Goal: Task Accomplishment & Management: Complete application form

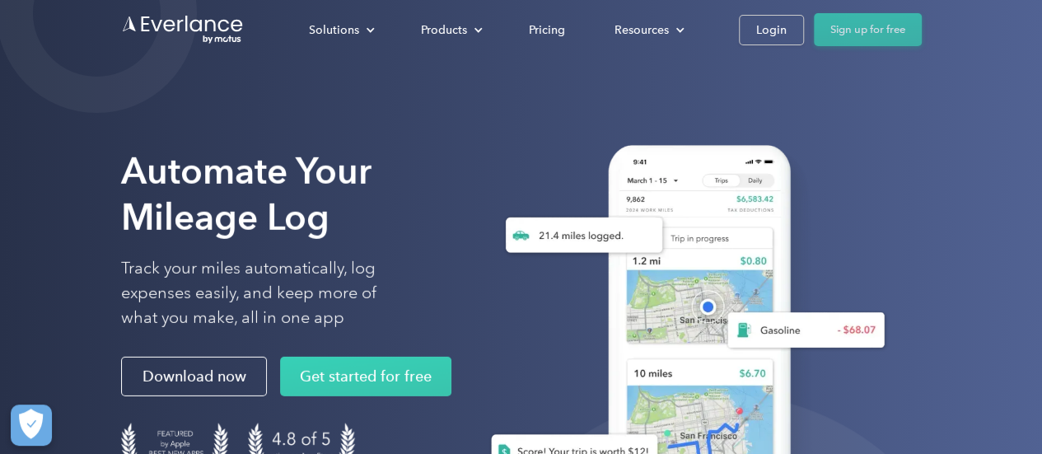
click at [868, 37] on link "Sign up for free" at bounding box center [868, 29] width 108 height 33
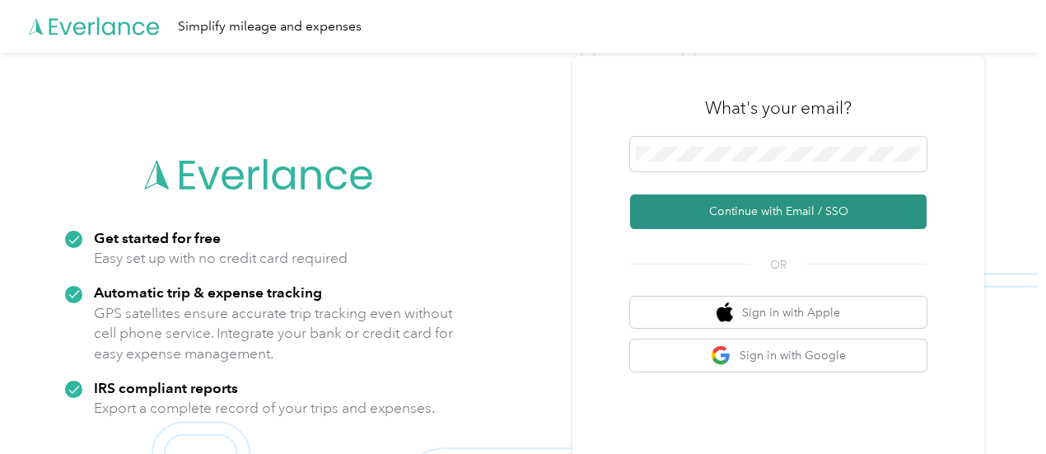
click at [743, 210] on button "Continue with Email / SSO" at bounding box center [778, 211] width 297 height 35
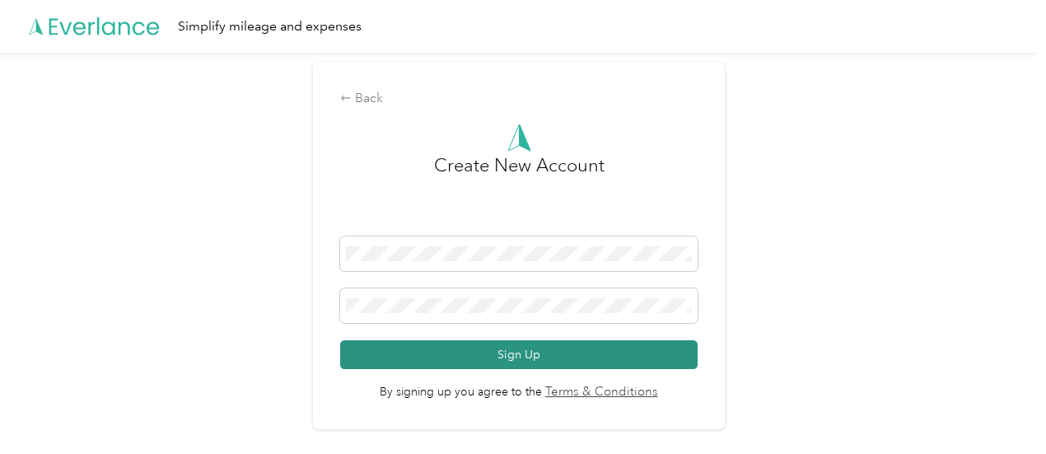
click at [475, 355] on button "Sign Up" at bounding box center [519, 354] width 358 height 29
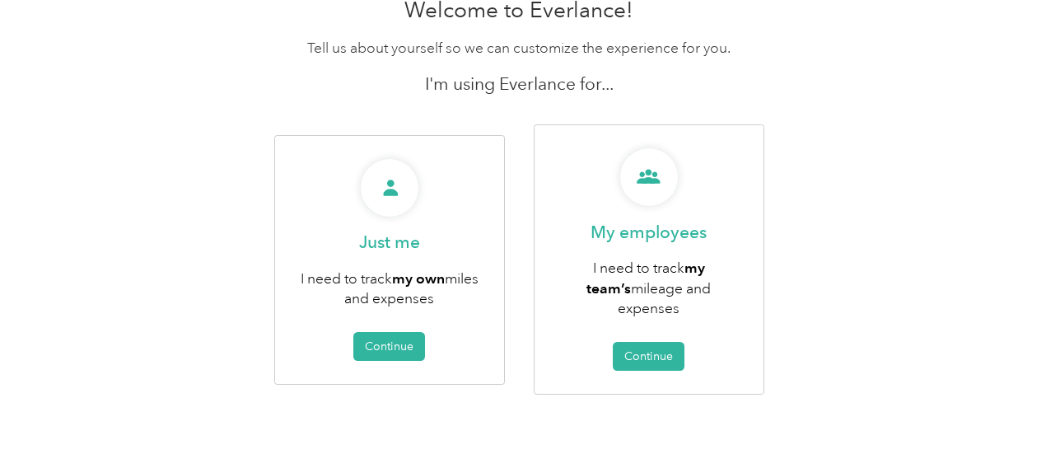
scroll to position [92, 0]
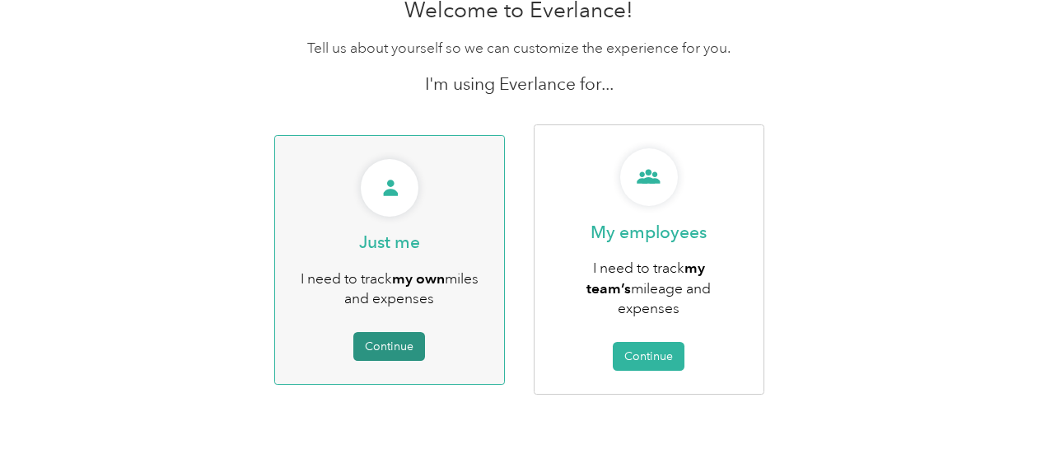
click at [405, 339] on button "Continue" at bounding box center [389, 346] width 72 height 29
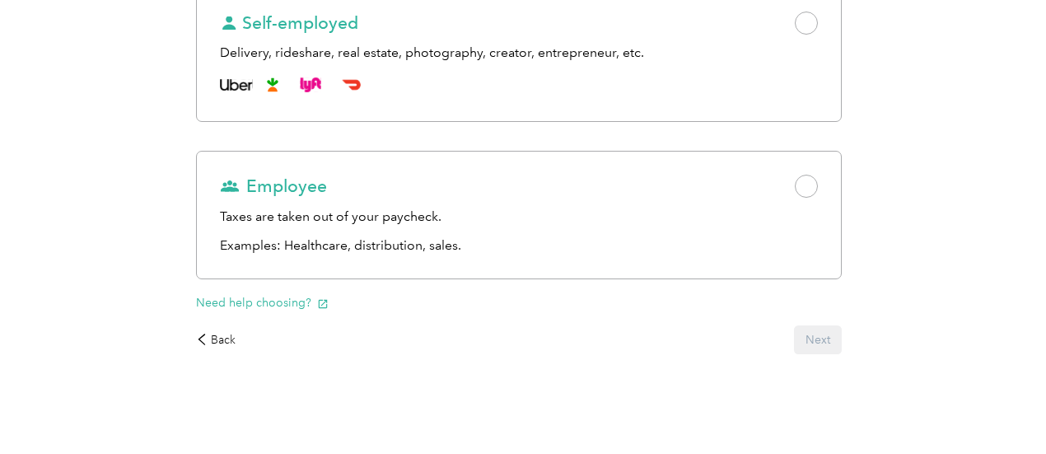
scroll to position [318, 0]
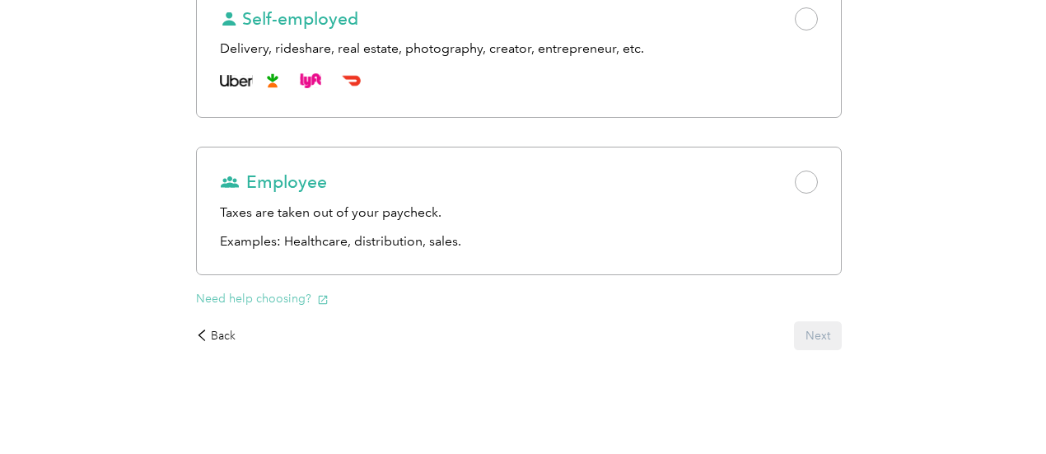
click at [329, 298] on icon "button" at bounding box center [323, 300] width 12 height 12
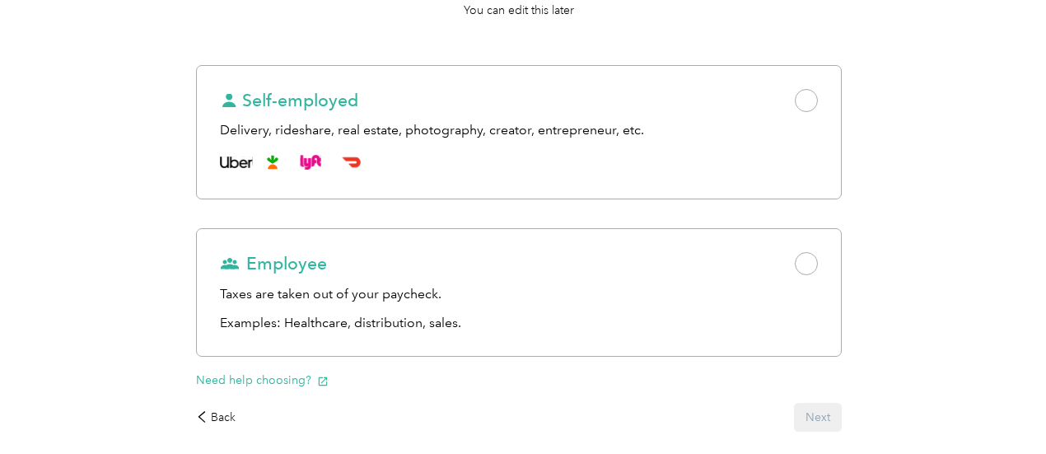
scroll to position [222, 0]
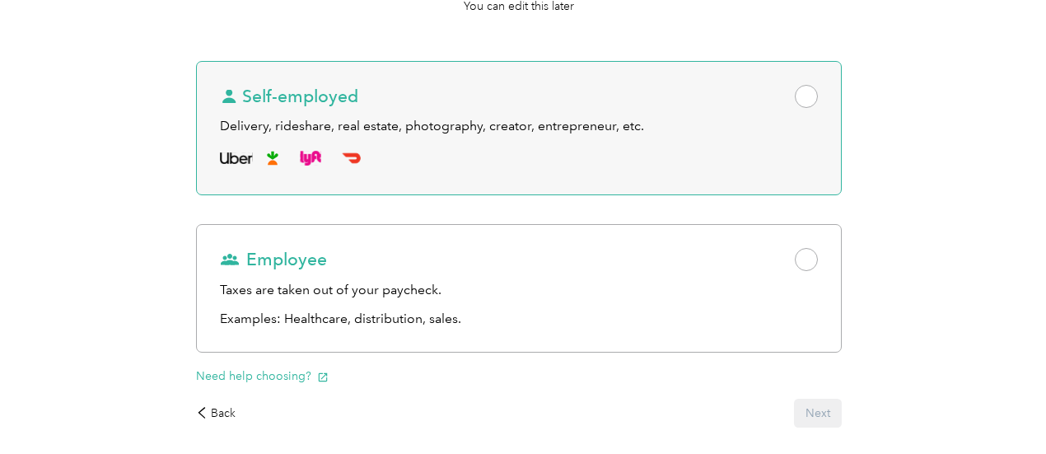
click at [795, 91] on span at bounding box center [806, 96] width 23 height 23
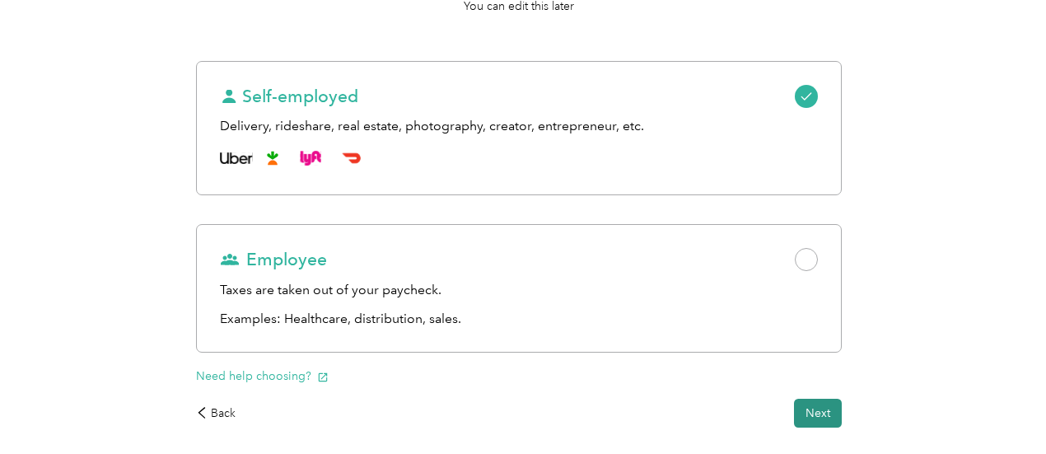
click at [794, 426] on button "Next" at bounding box center [818, 413] width 48 height 29
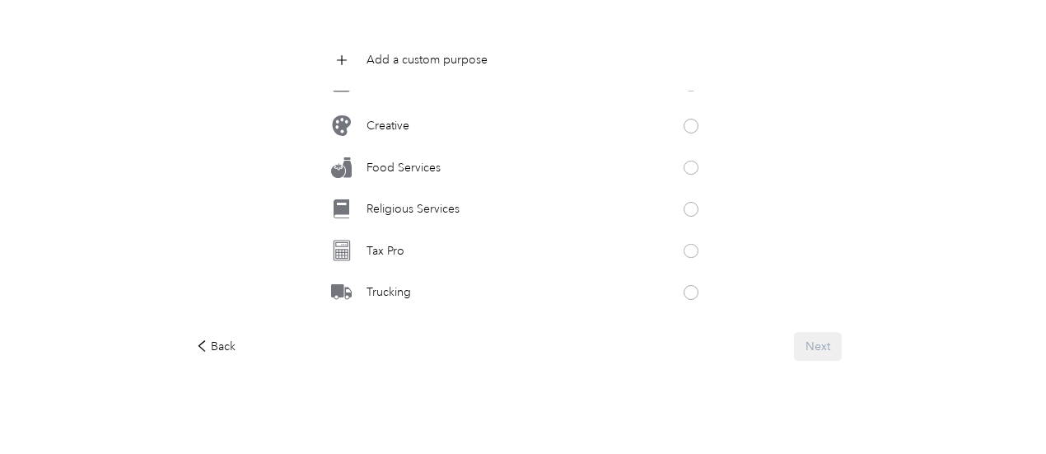
scroll to position [887, 0]
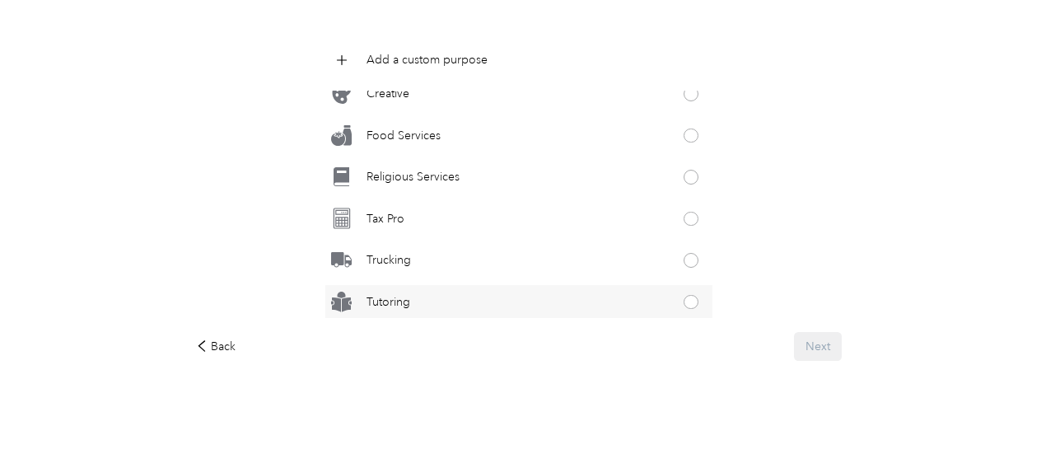
click at [589, 311] on div "Tutoring" at bounding box center [518, 301] width 387 height 33
click at [794, 343] on button "Next" at bounding box center [818, 346] width 48 height 29
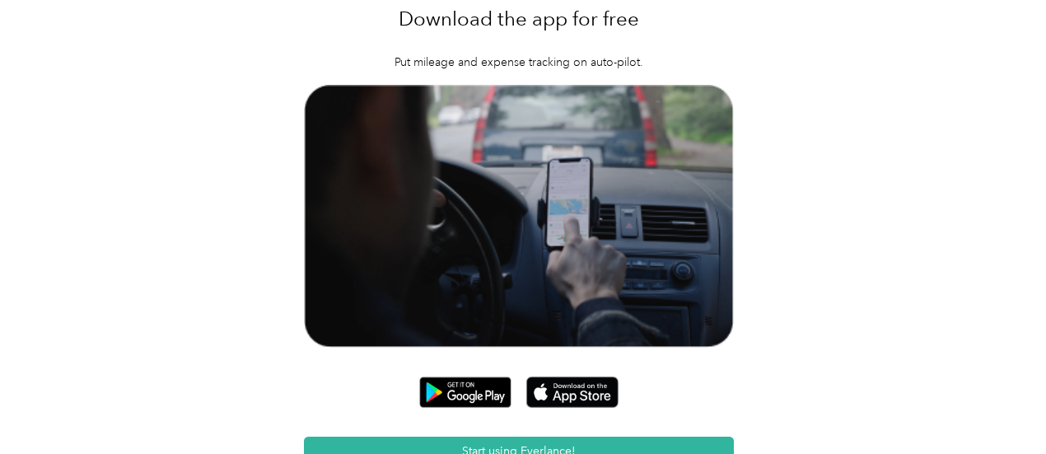
scroll to position [152, 0]
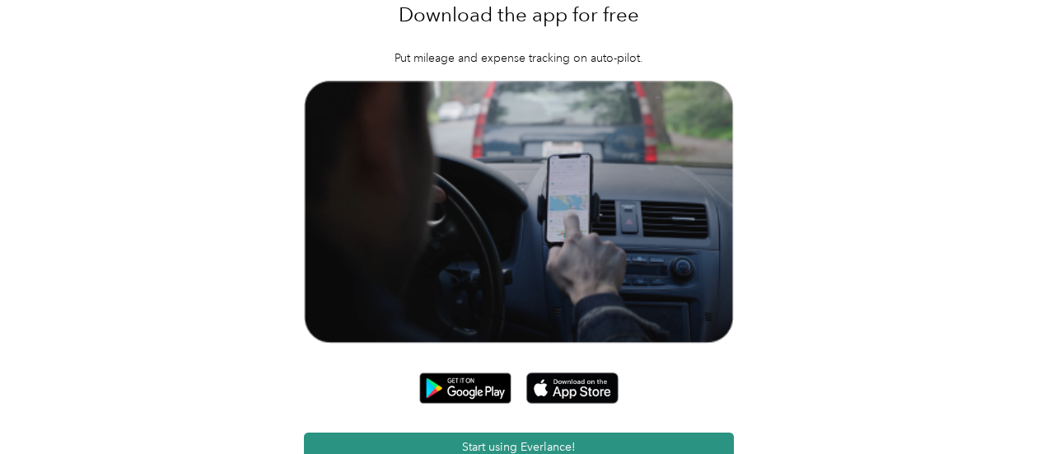
click at [494, 433] on button "Start using Everlance!" at bounding box center [519, 447] width 431 height 29
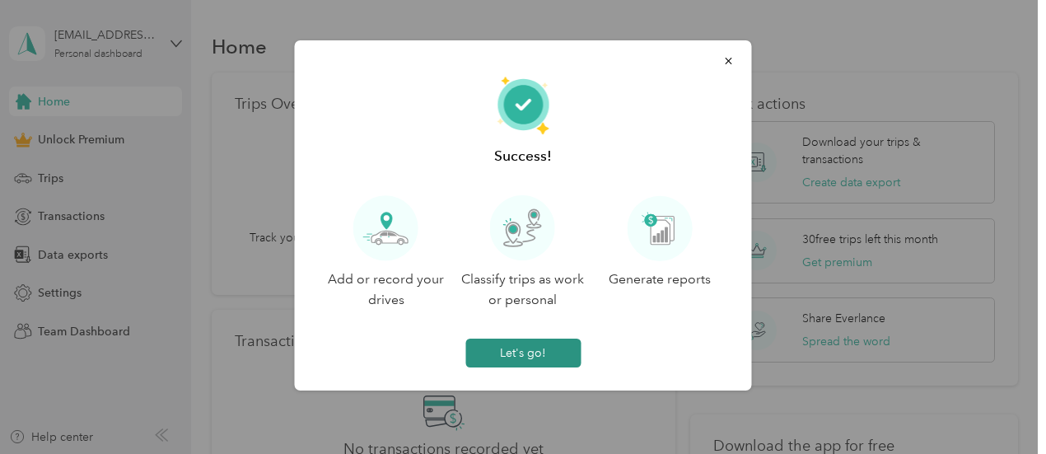
click at [520, 349] on button "Let's go!" at bounding box center [522, 353] width 115 height 29
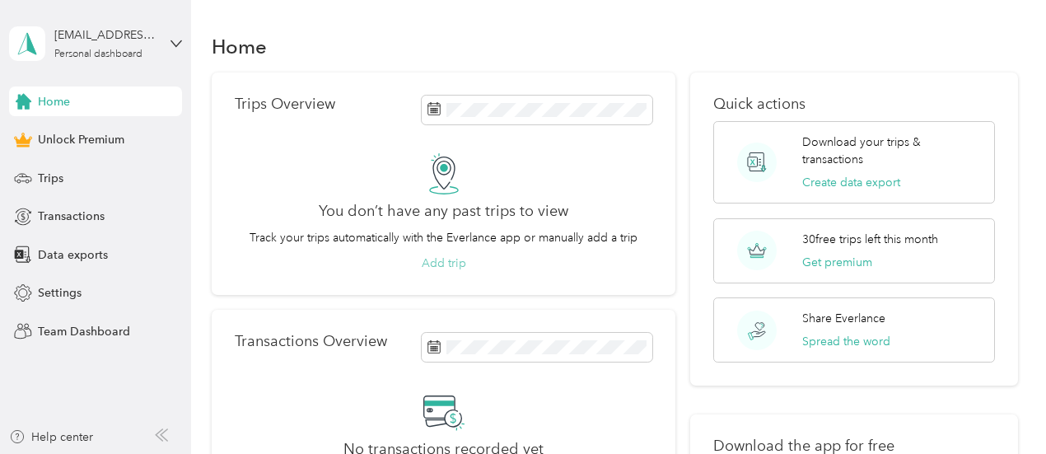
click at [442, 260] on button "Add trip" at bounding box center [444, 263] width 44 height 17
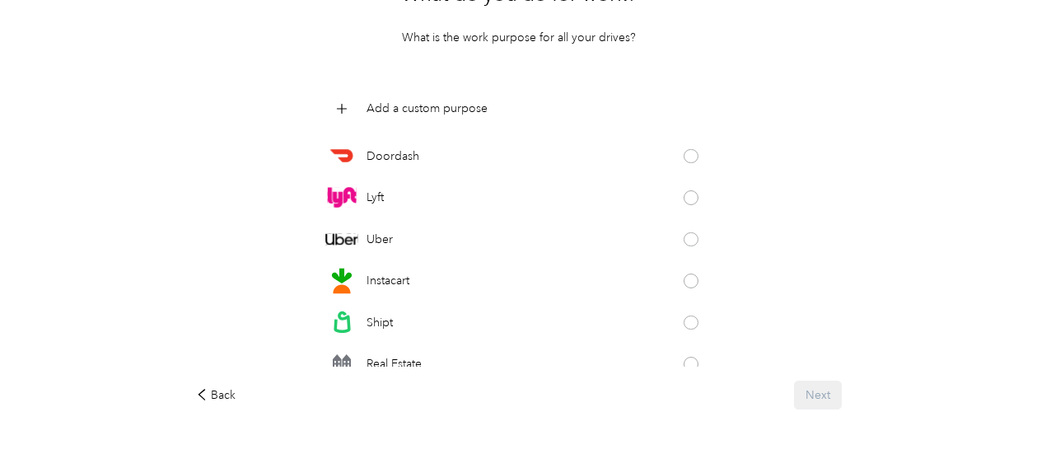
scroll to position [180, 0]
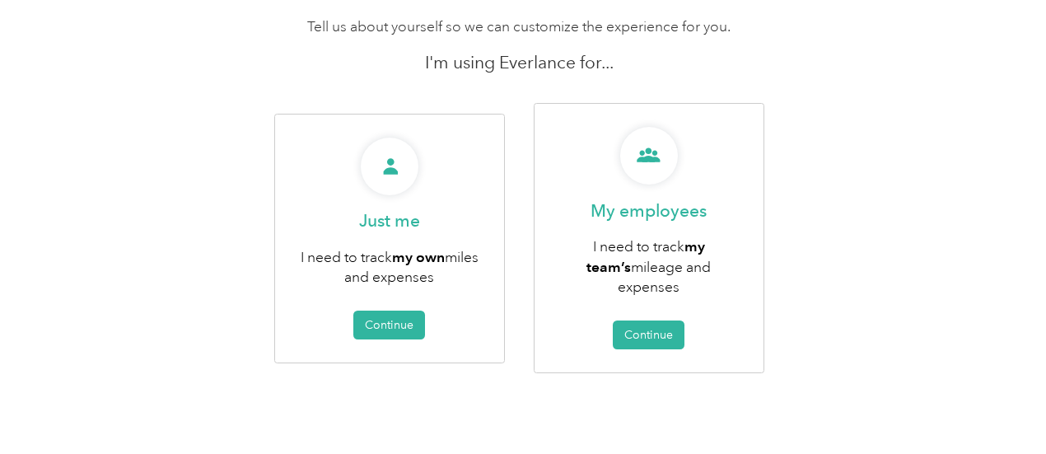
scroll to position [92, 0]
